Goal: Find specific page/section

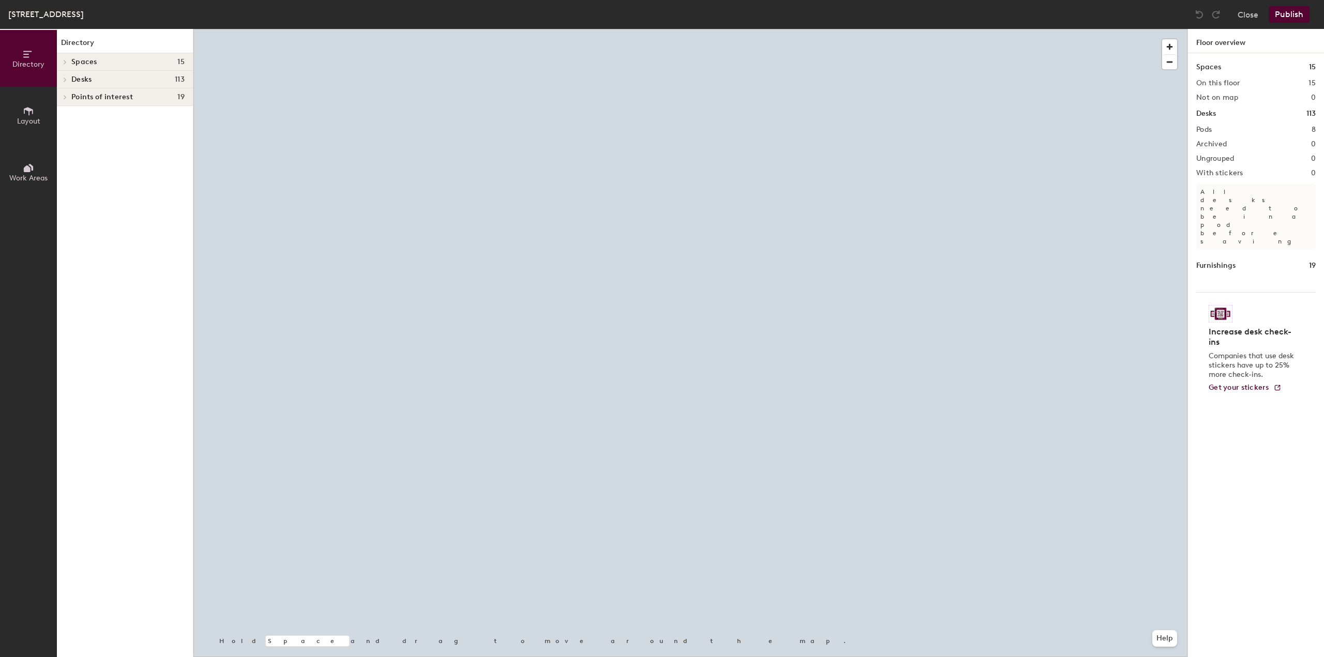
click at [66, 79] on icon at bounding box center [65, 80] width 2 height 4
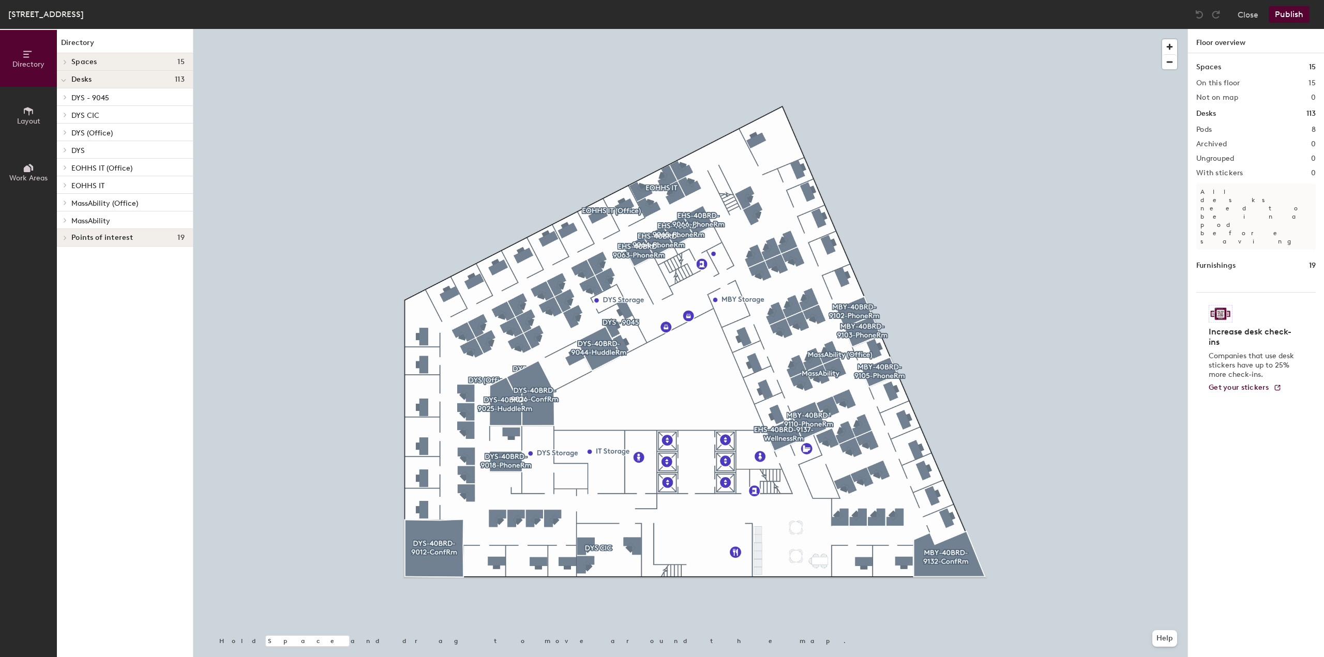
click at [65, 223] on div at bounding box center [63, 219] width 13 height 17
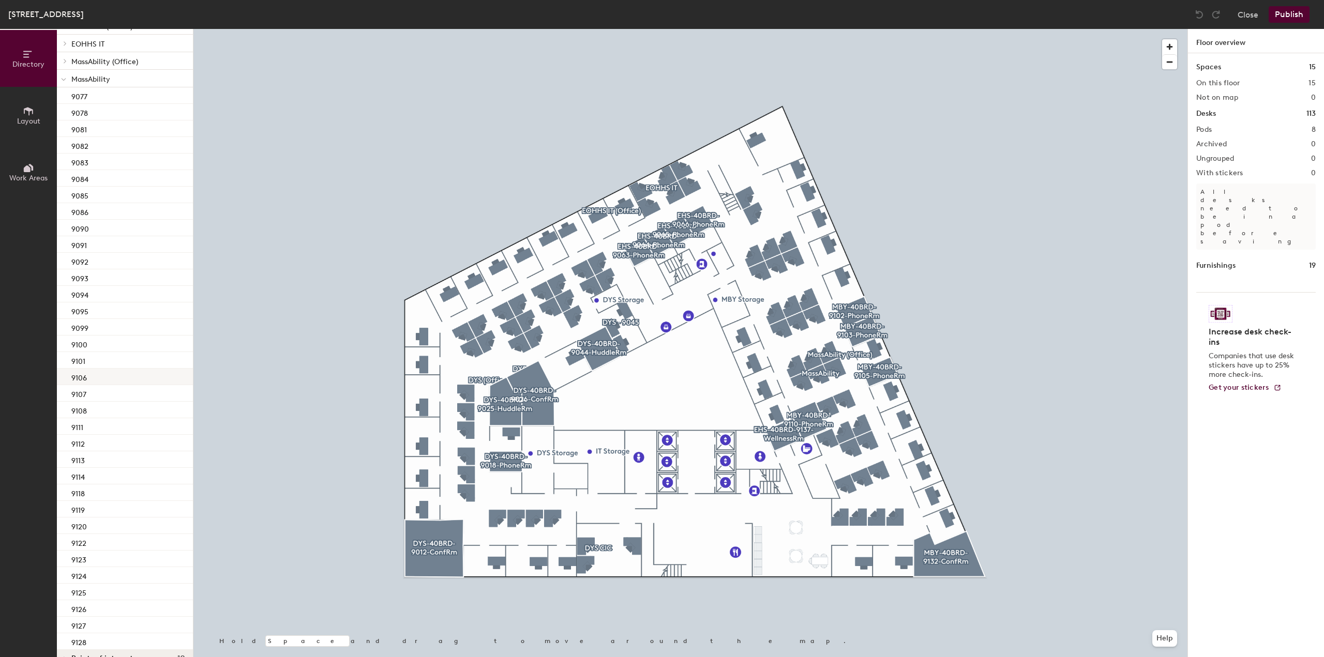
scroll to position [160, 0]
click at [64, 62] on icon at bounding box center [63, 61] width 5 height 4
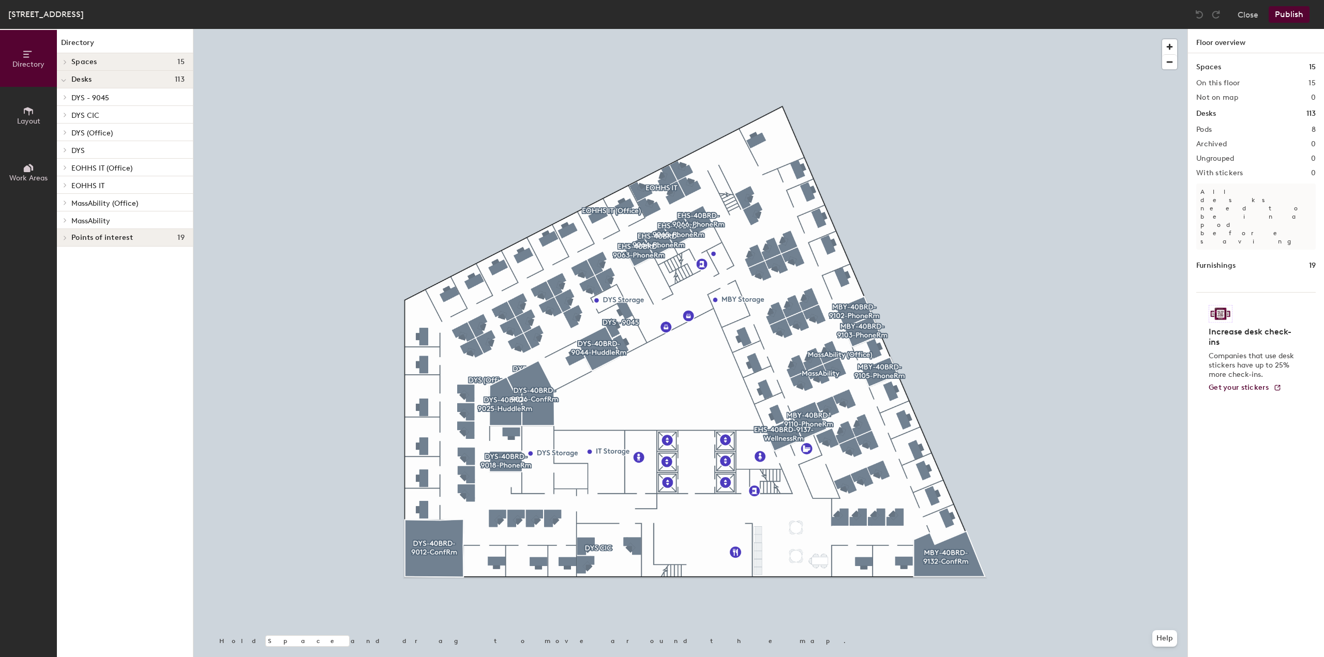
scroll to position [0, 0]
click at [63, 200] on span at bounding box center [64, 202] width 9 height 5
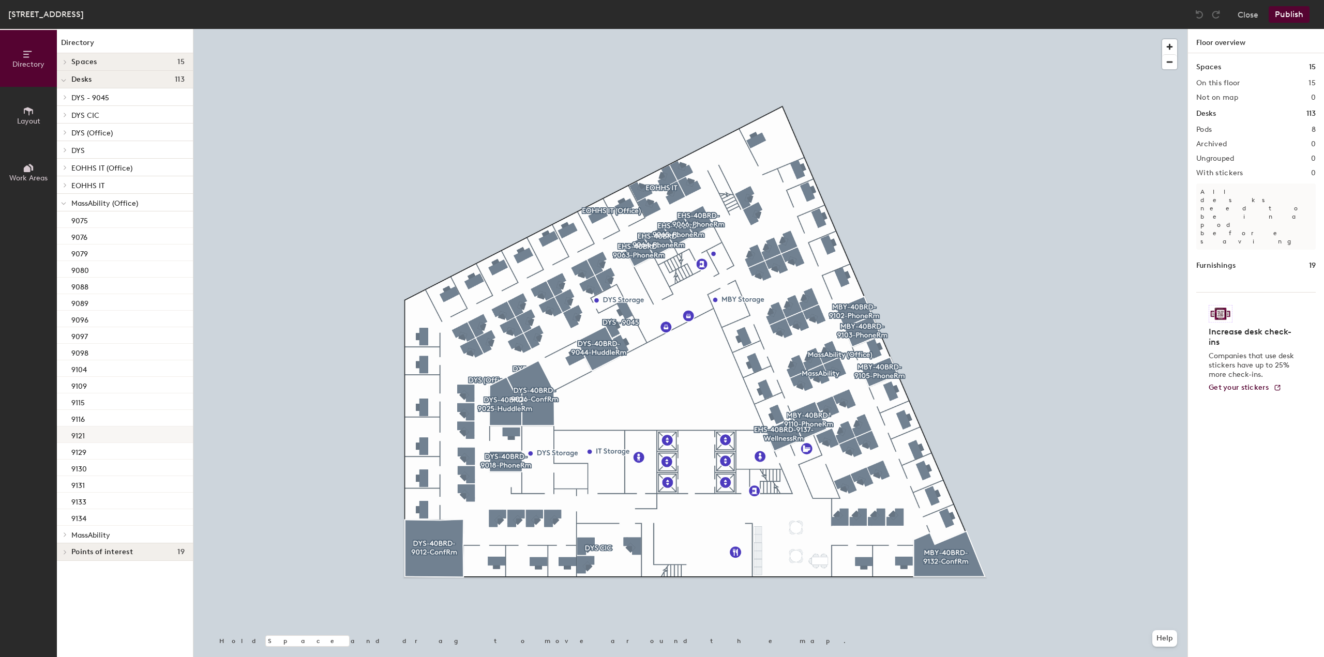
click at [113, 435] on div "9121" at bounding box center [125, 435] width 136 height 17
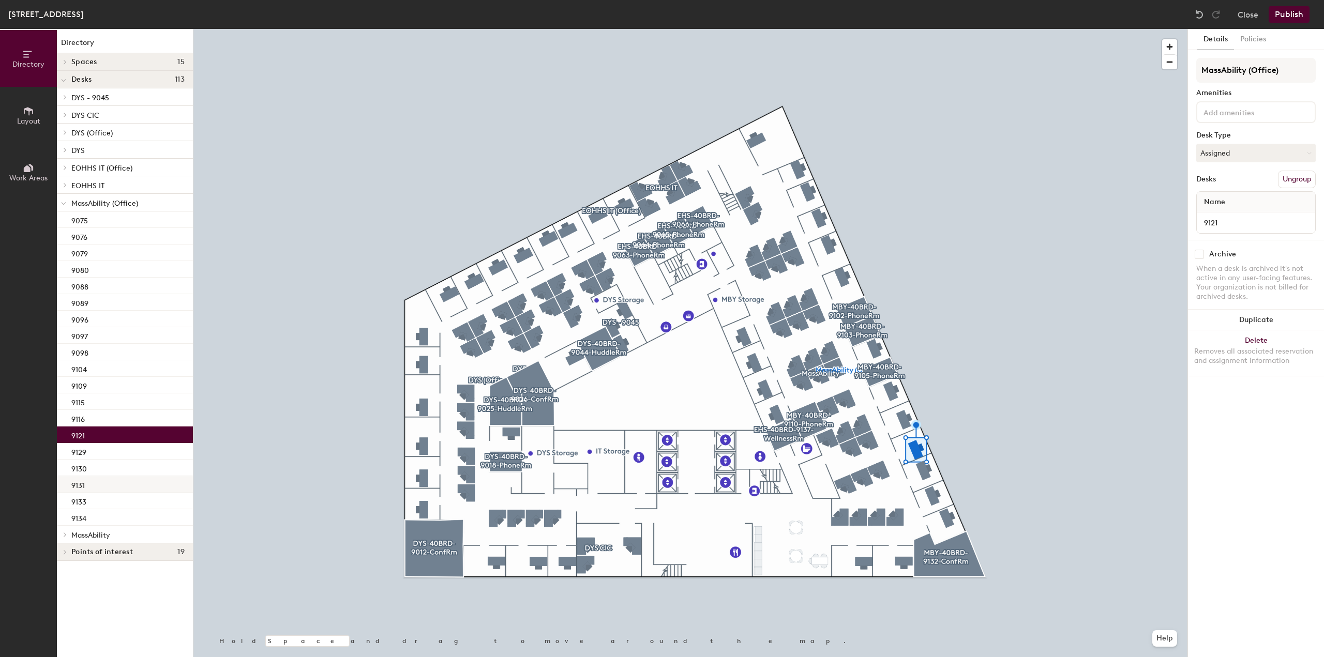
click at [121, 481] on div "9131" at bounding box center [125, 484] width 136 height 17
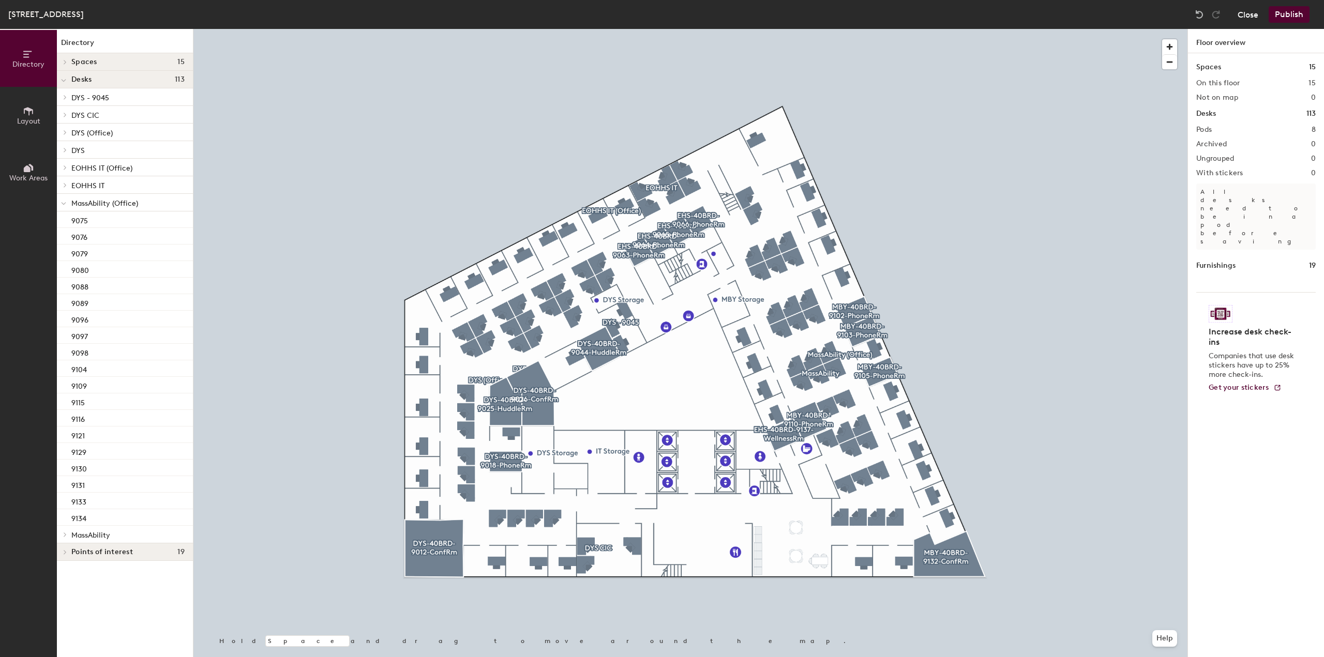
click at [1248, 13] on button "Close" at bounding box center [1247, 14] width 21 height 17
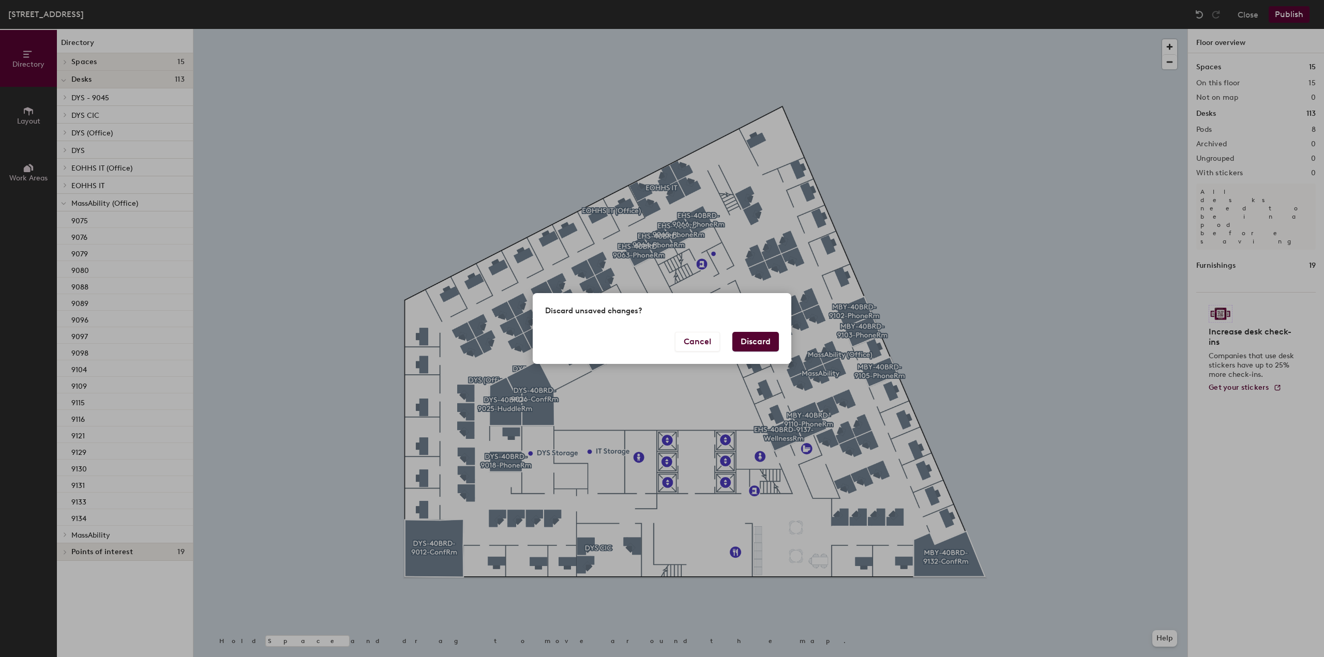
click at [755, 337] on button "Discard" at bounding box center [755, 342] width 47 height 20
